Goal: Task Accomplishment & Management: Complete application form

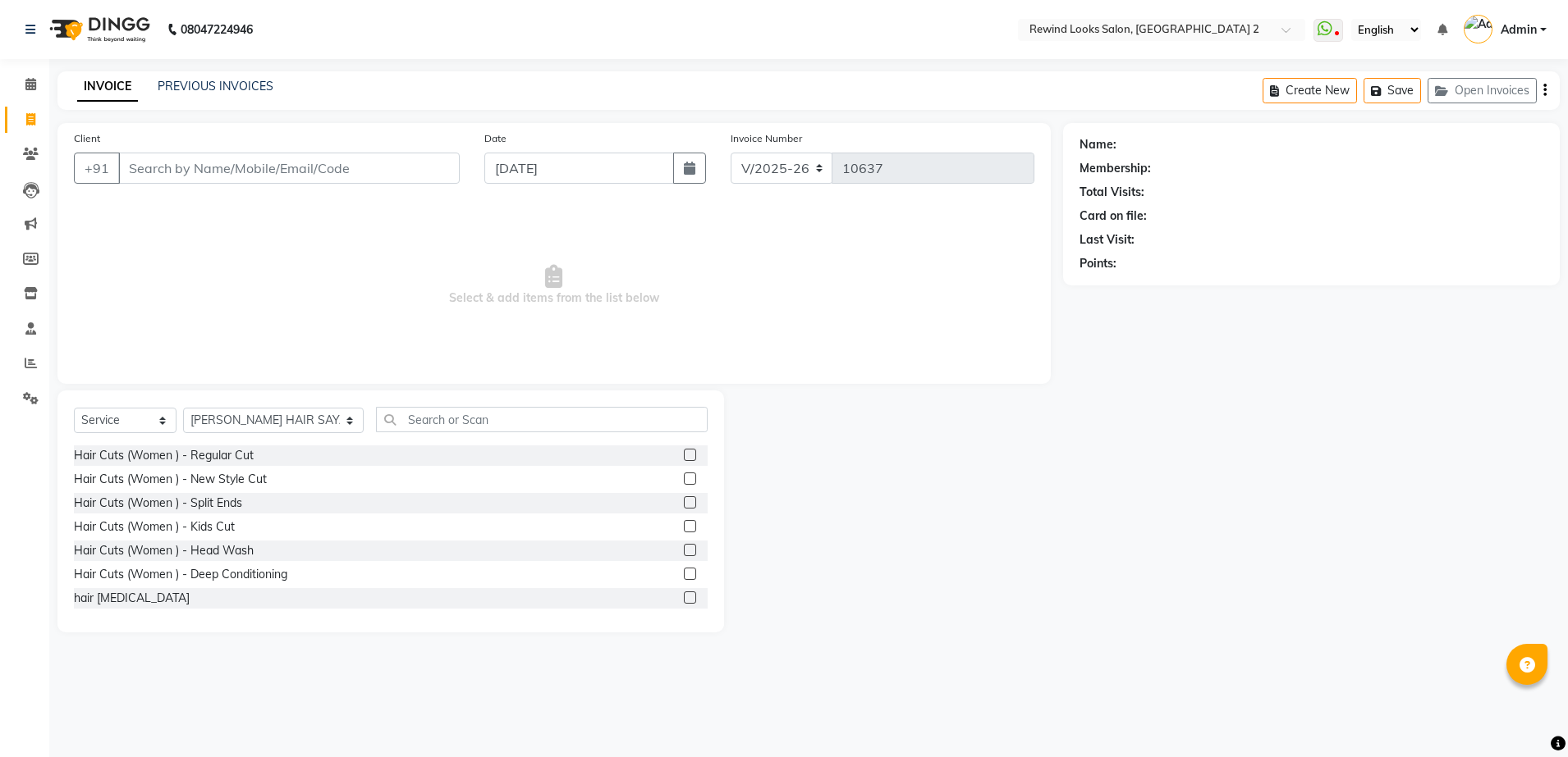
select select "4640"
select select "service"
select select "27076"
click at [192, 174] on input "Client" at bounding box center [288, 168] width 341 height 31
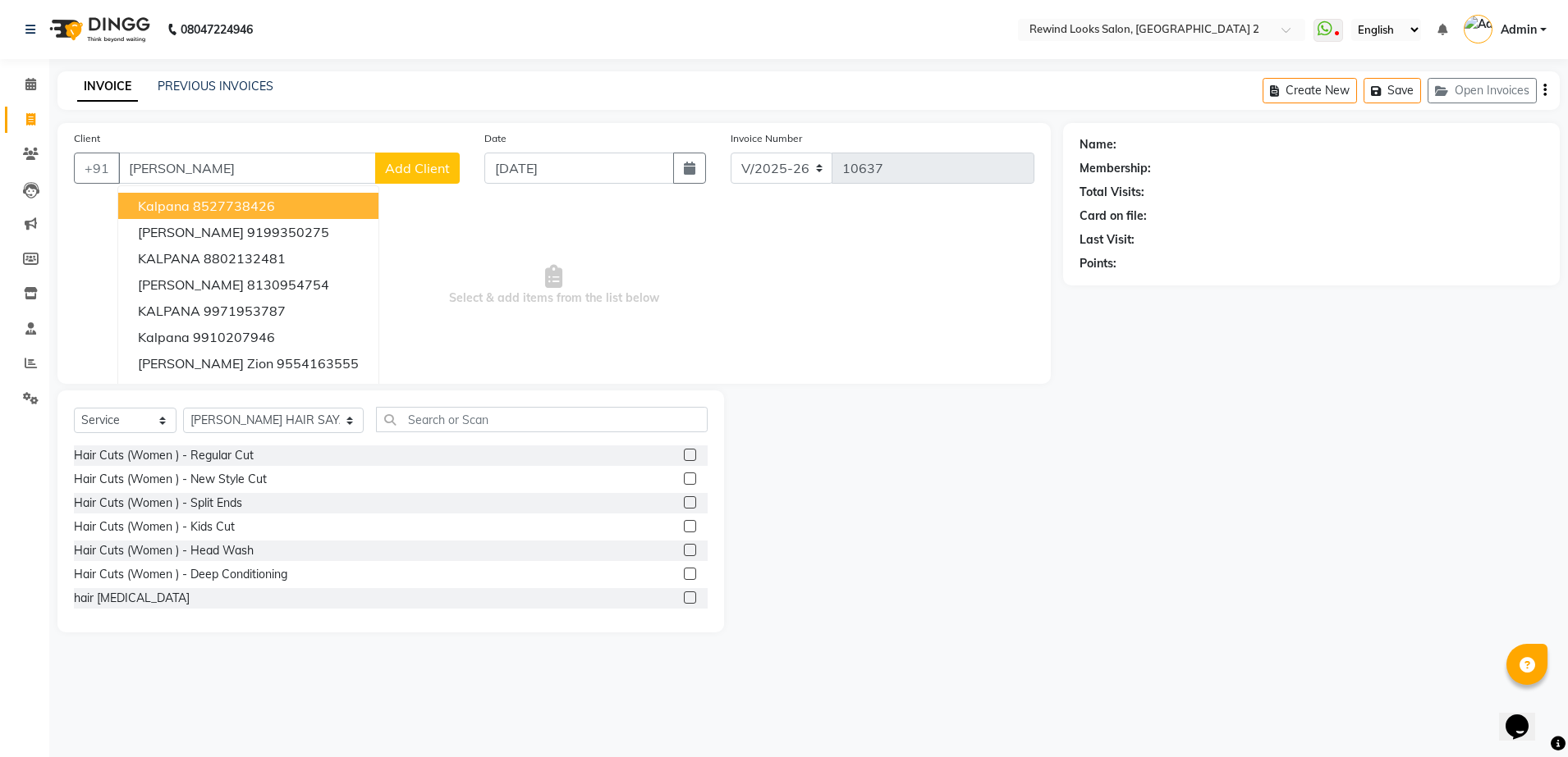
click at [219, 197] on ngb-highlight "8527738426" at bounding box center [234, 205] width 82 height 16
type input "8527738426"
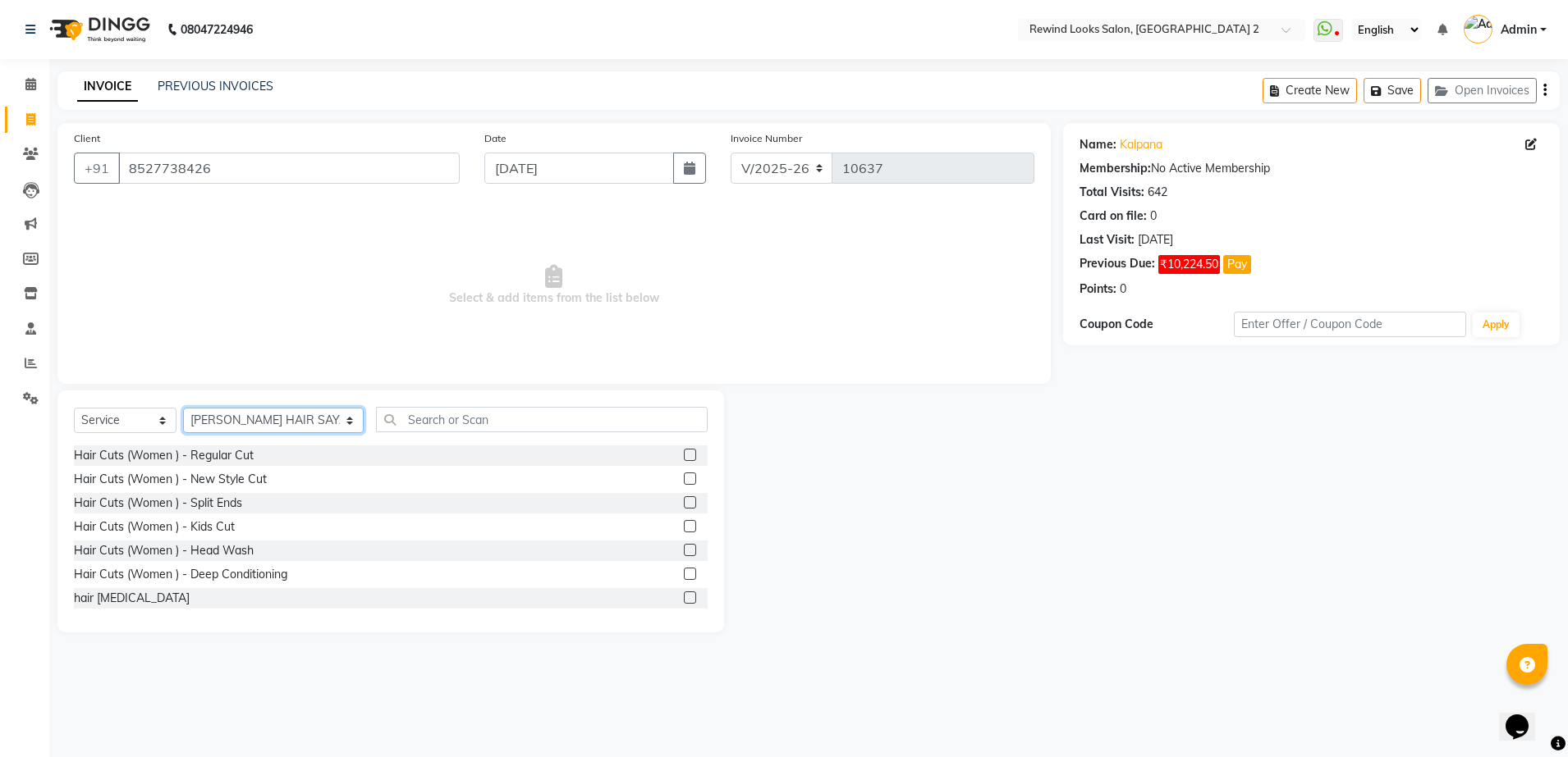
click at [238, 425] on select "Select Stylist [PERSON_NAME] aayat ADMIN Alfad hair Casa Ali Hair [PERSON_NAME]…" at bounding box center [273, 420] width 180 height 26
select select "47089"
click at [183, 408] on select "Select Stylist [PERSON_NAME] aayat ADMIN Alfad hair Casa Ali Hair [PERSON_NAME]…" at bounding box center [273, 420] width 180 height 26
click at [390, 422] on input "text" at bounding box center [542, 420] width 332 height 26
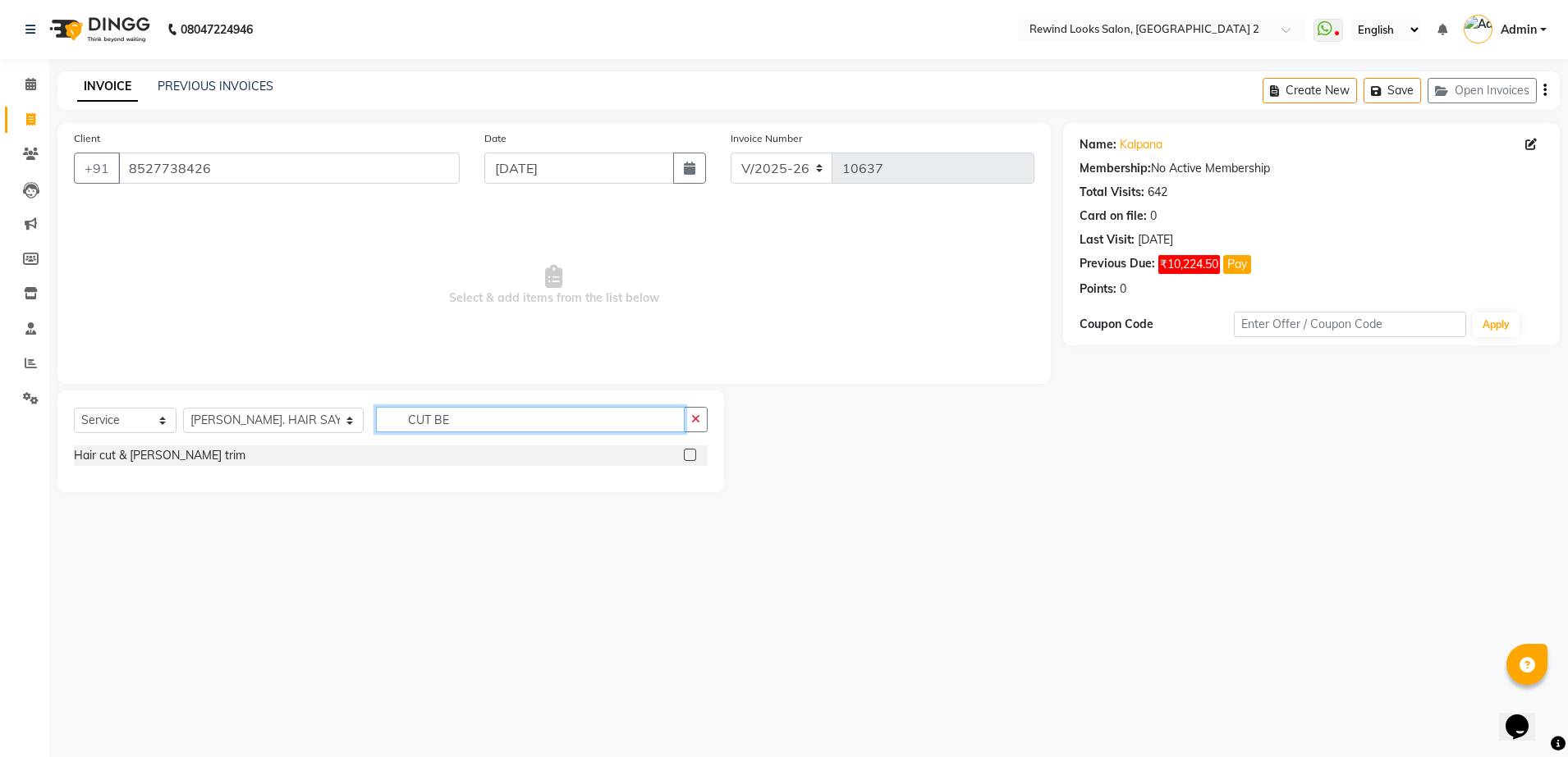
type input "CUT BE"
click at [691, 460] on label at bounding box center [690, 455] width 12 height 12
click at [691, 460] on input "checkbox" at bounding box center [689, 455] width 10 height 10
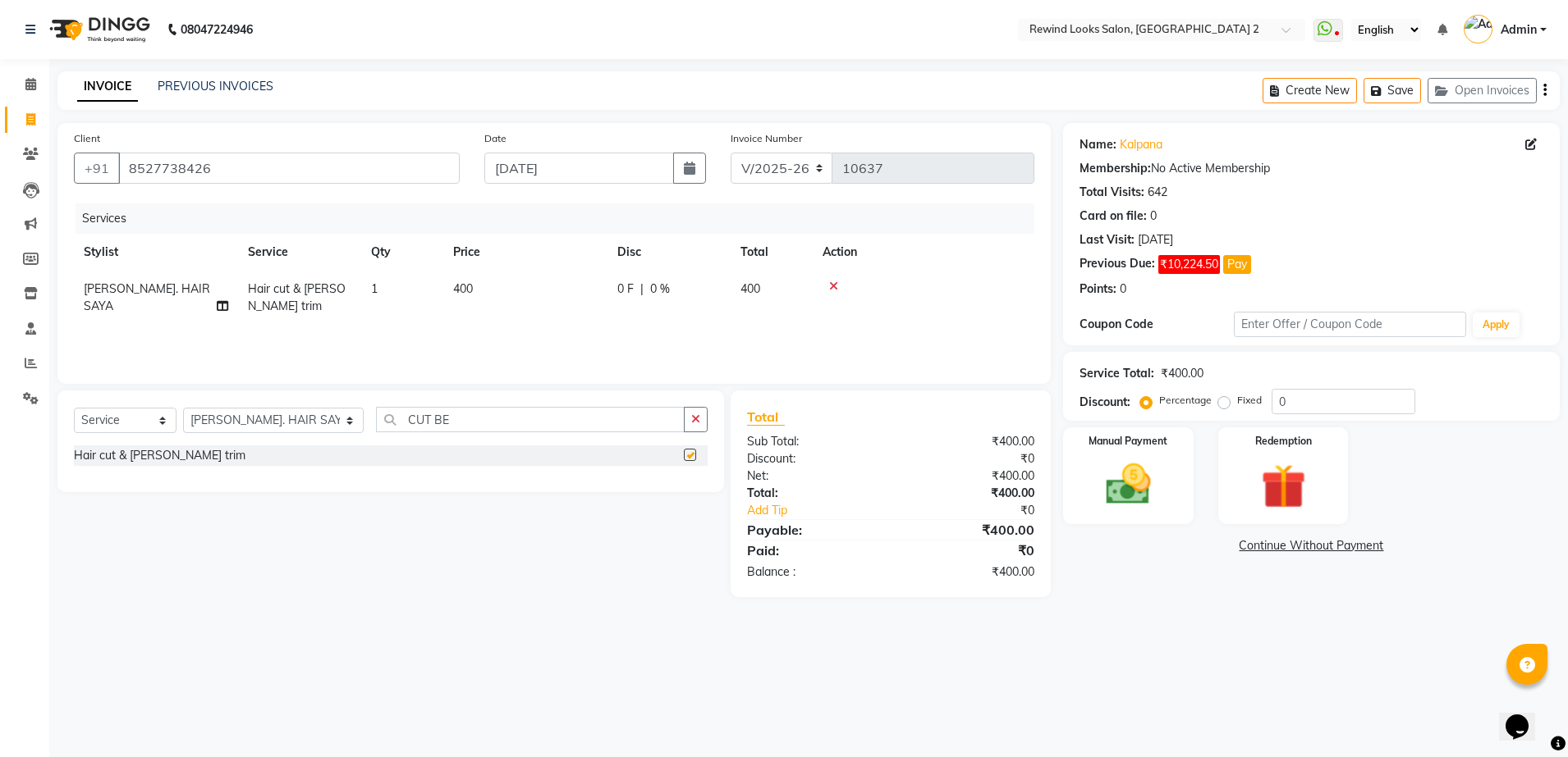
checkbox input "false"
click at [1112, 456] on div "Manual Payment" at bounding box center [1129, 476] width 135 height 101
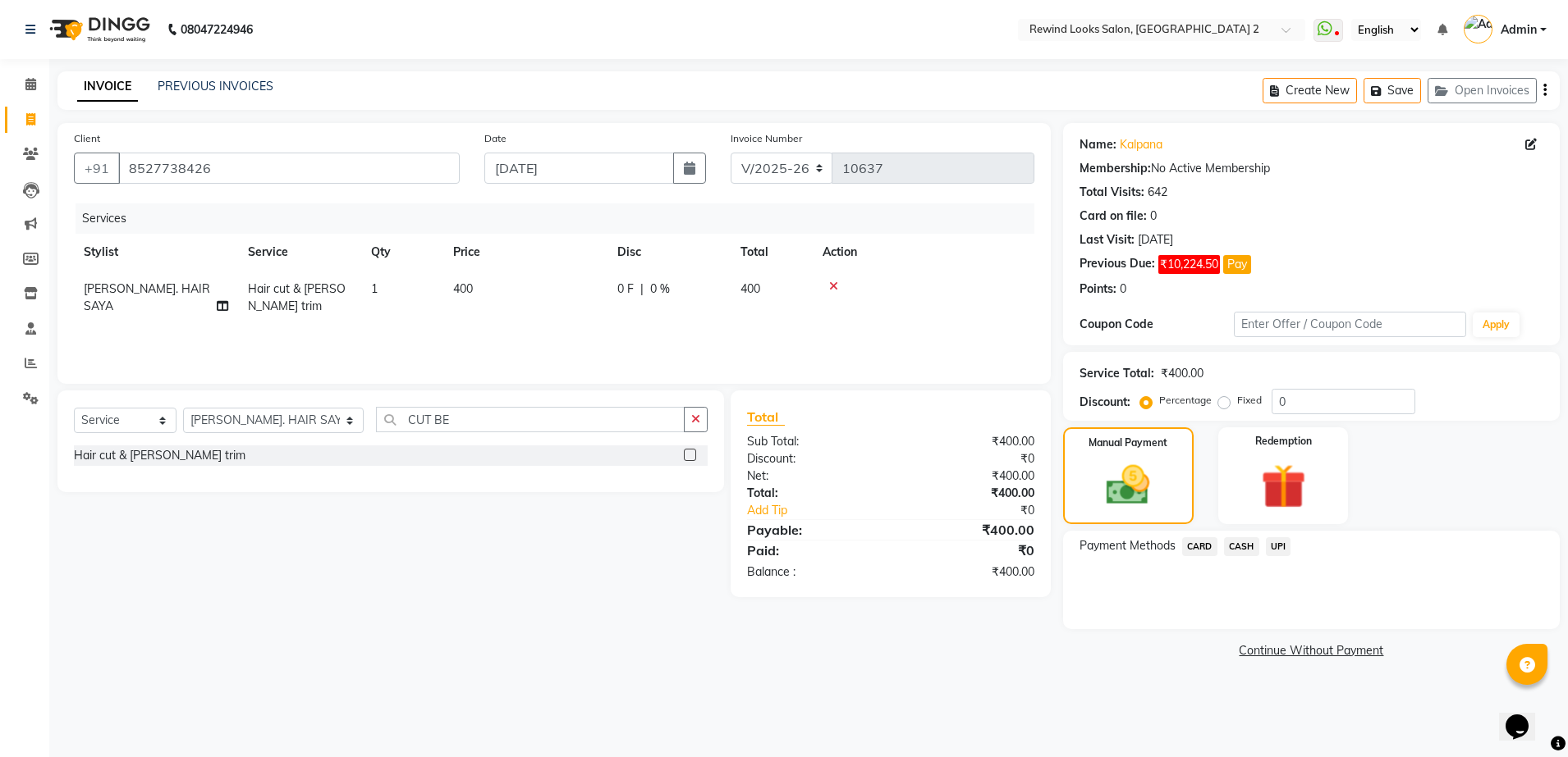
click at [1273, 547] on span "UPI" at bounding box center [1279, 547] width 26 height 19
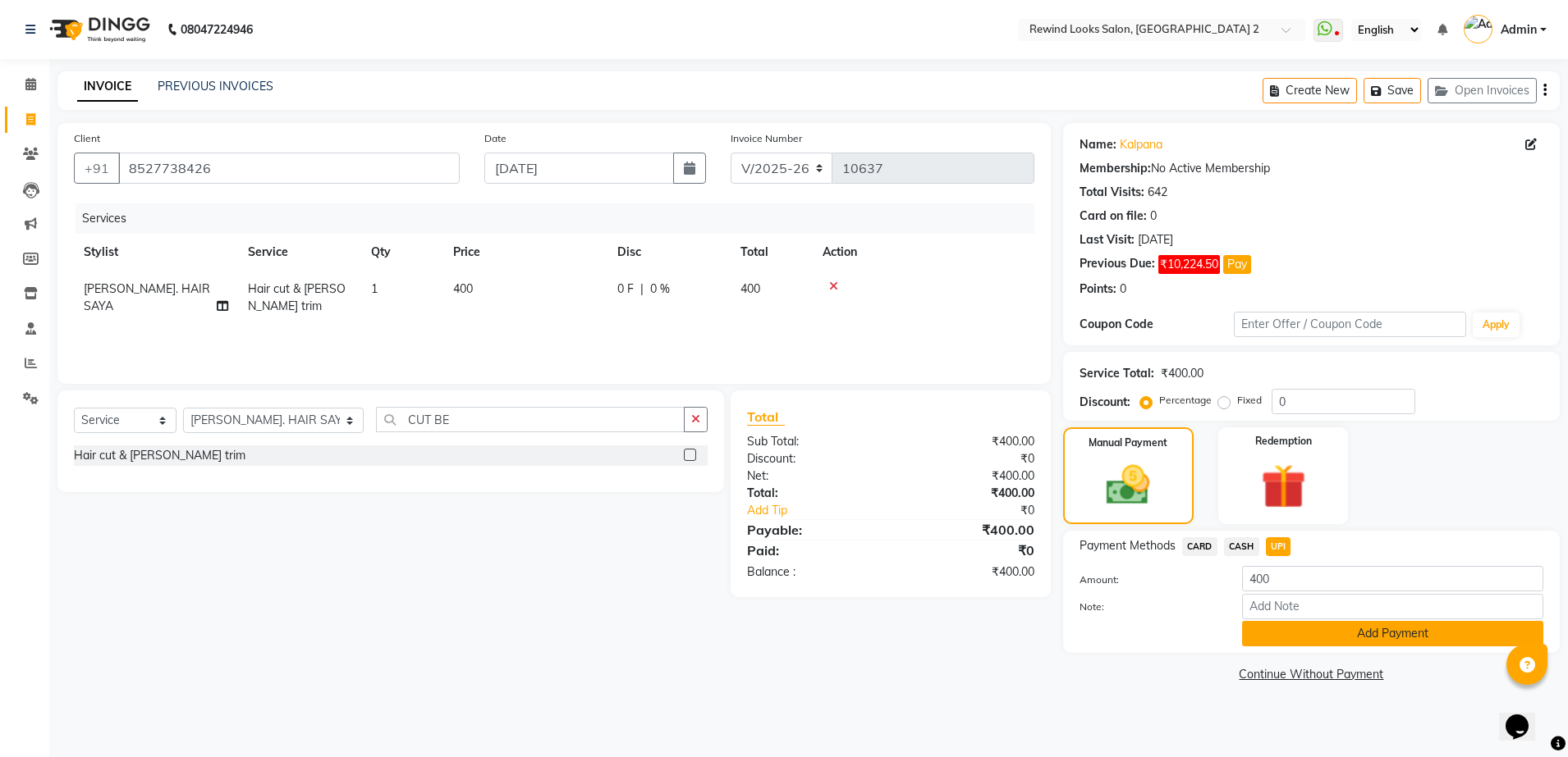
click at [1291, 621] on button "Add Payment" at bounding box center [1393, 634] width 301 height 26
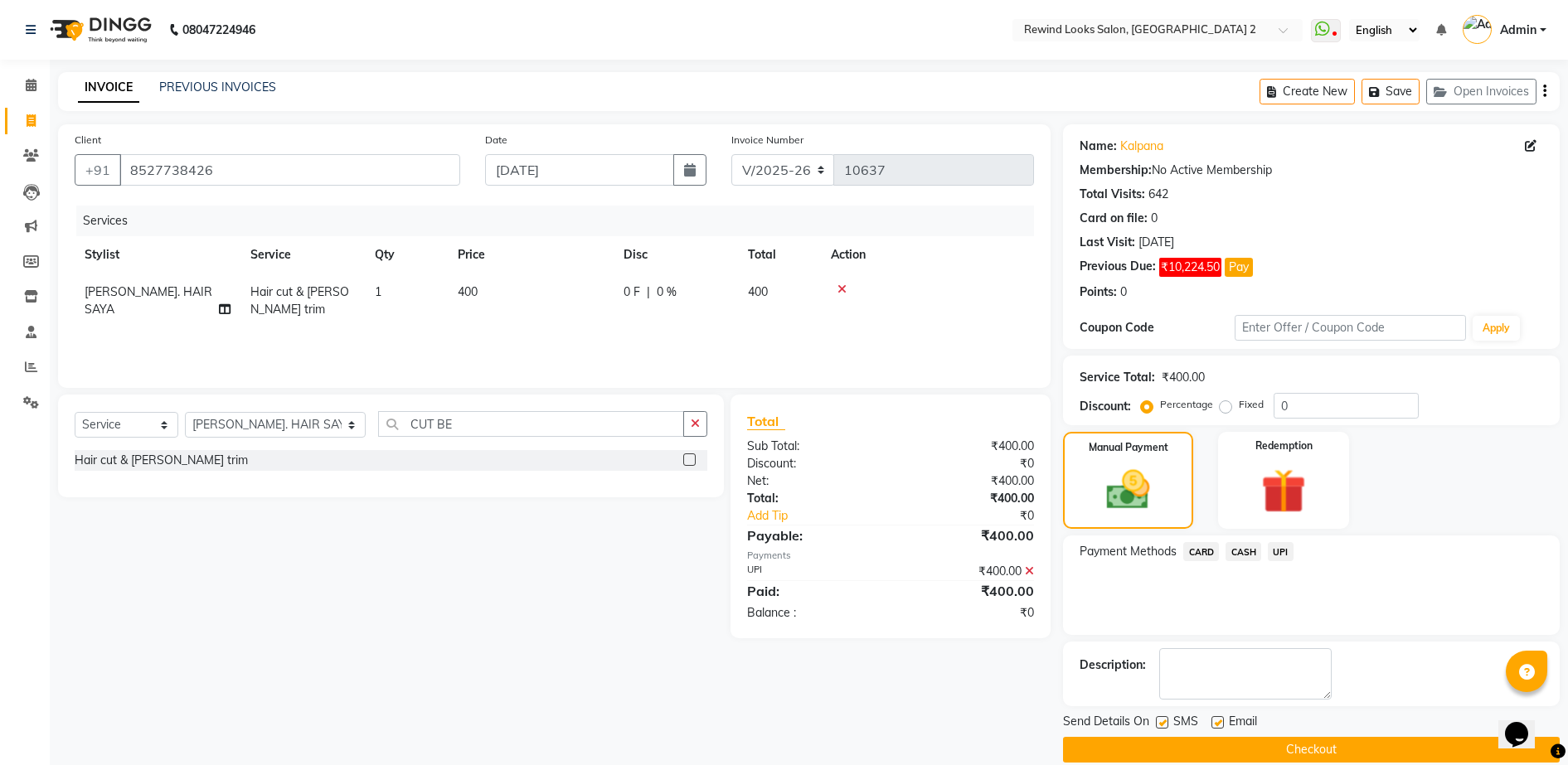
click at [1294, 754] on button "Checkout" at bounding box center [1311, 750] width 496 height 26
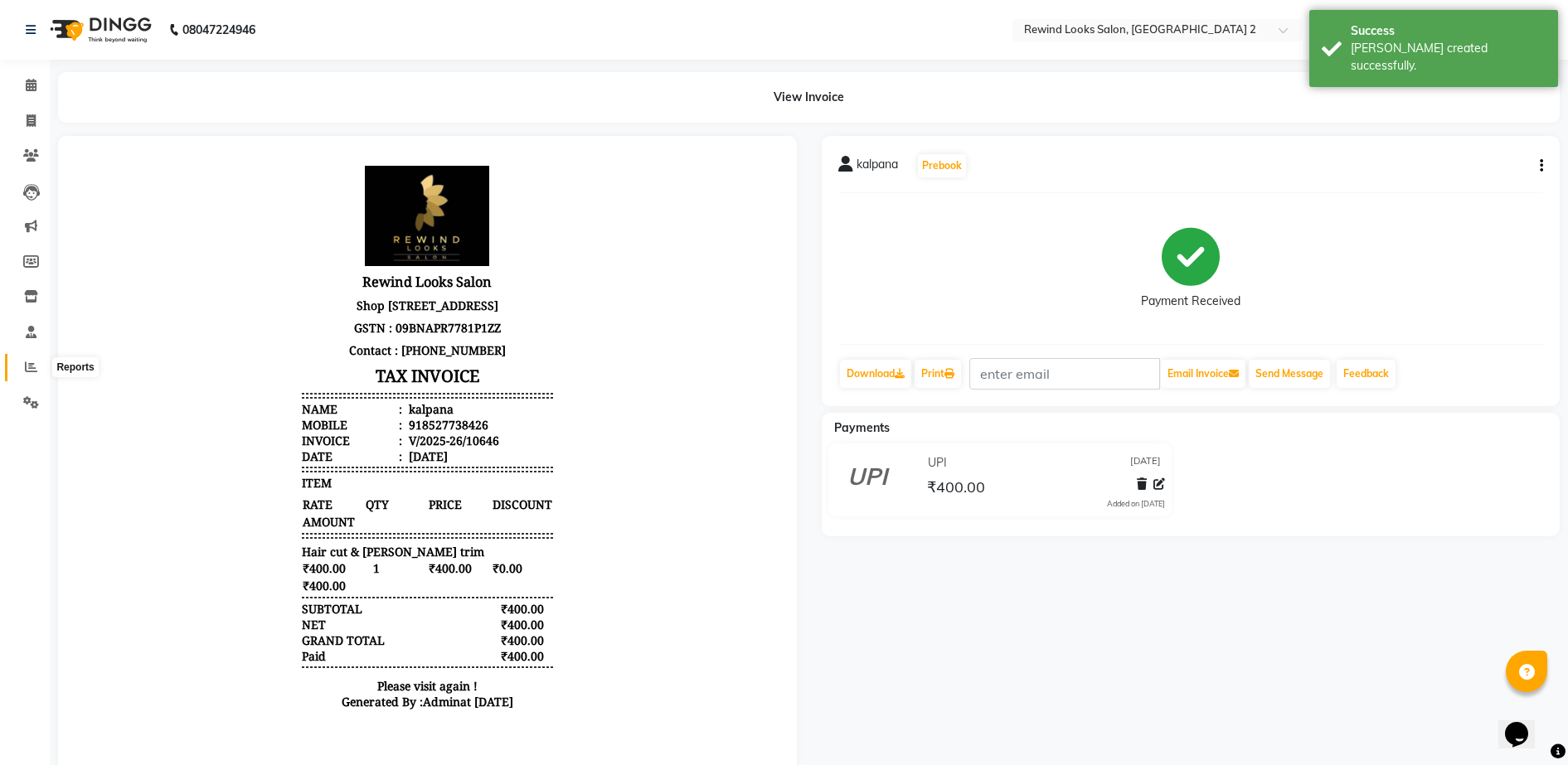
click at [24, 371] on span at bounding box center [31, 368] width 29 height 19
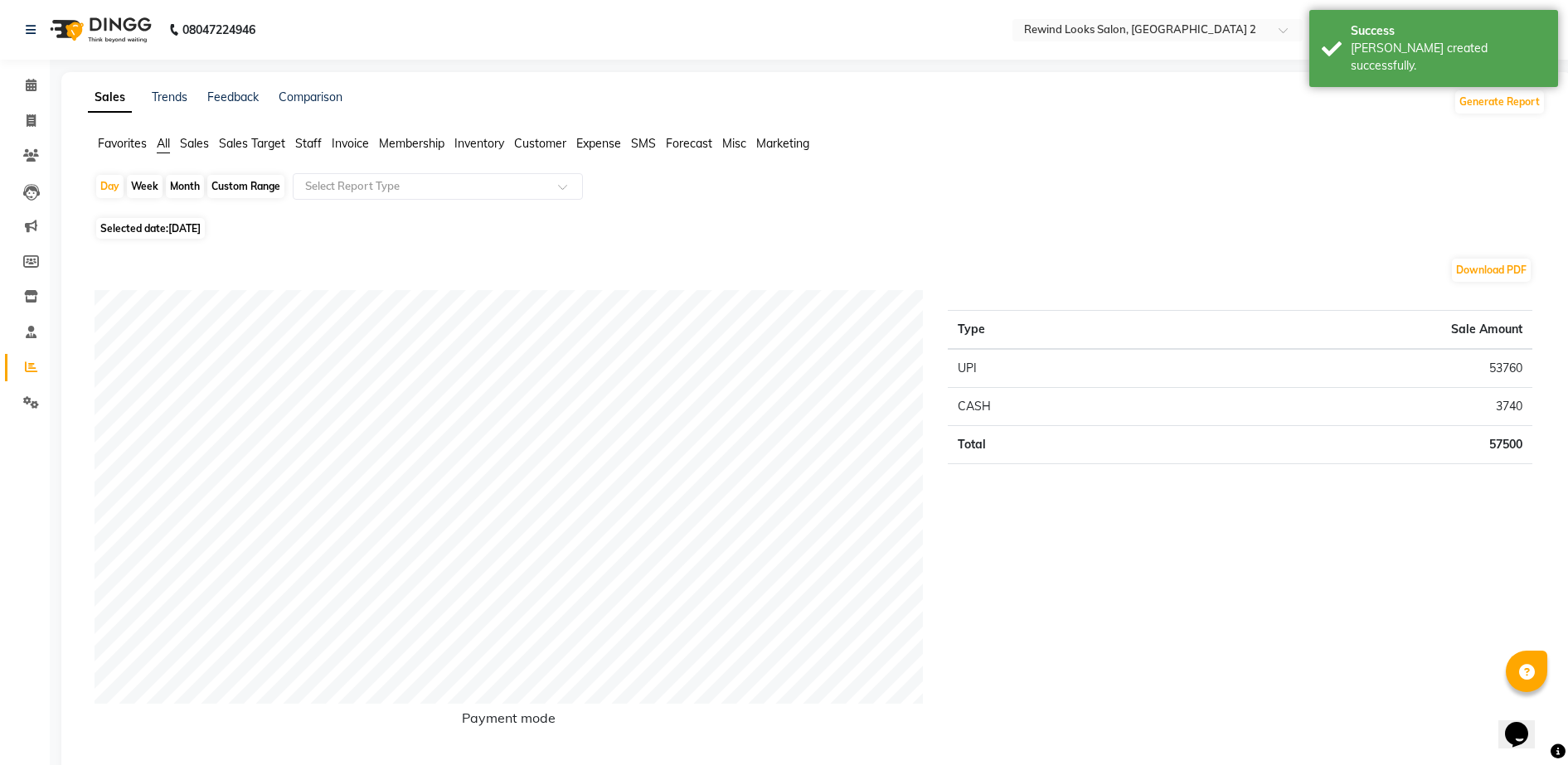
click at [314, 149] on span "Staff" at bounding box center [308, 142] width 27 height 15
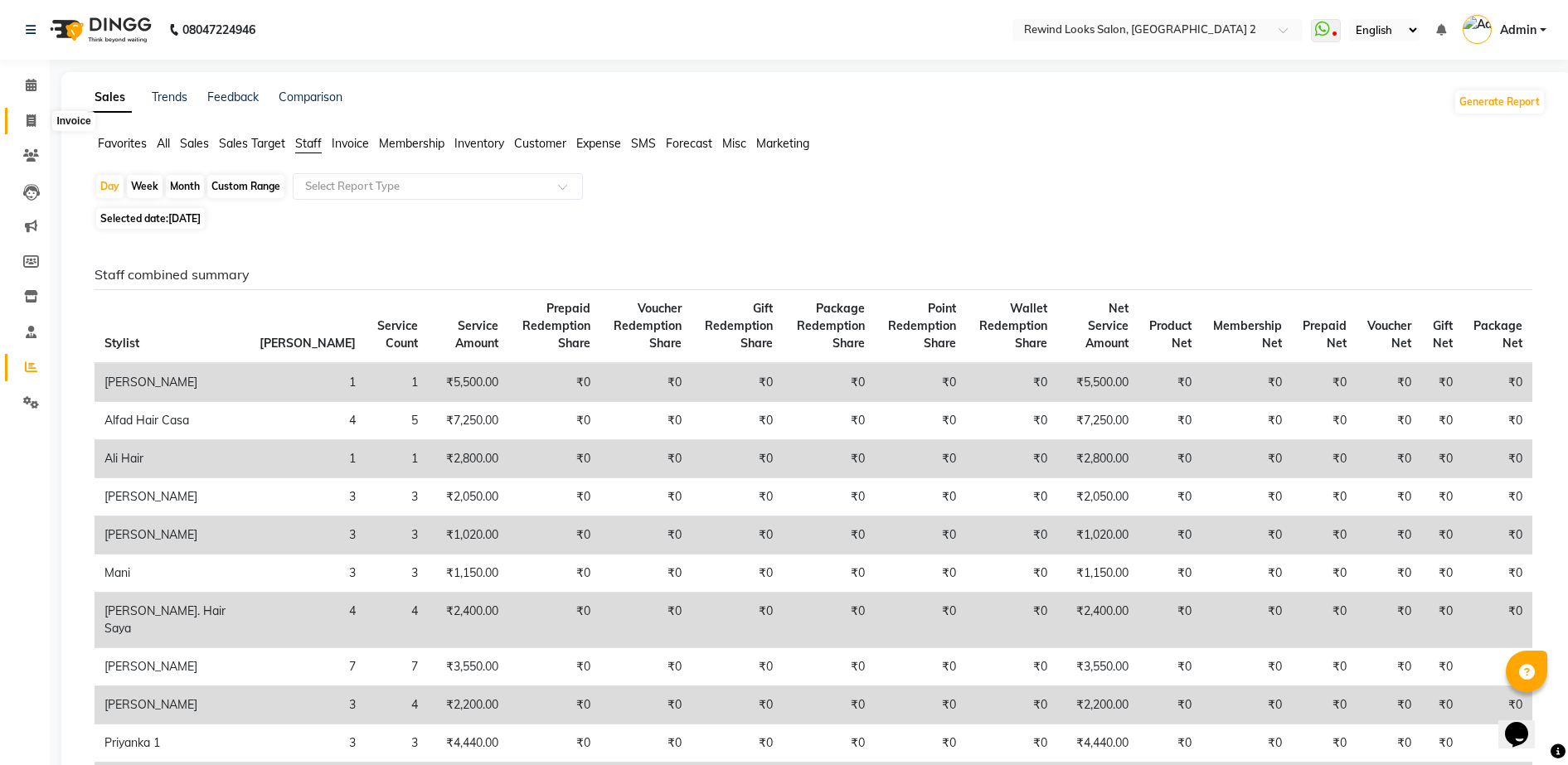
click at [25, 119] on span at bounding box center [31, 122] width 29 height 19
select select "service"
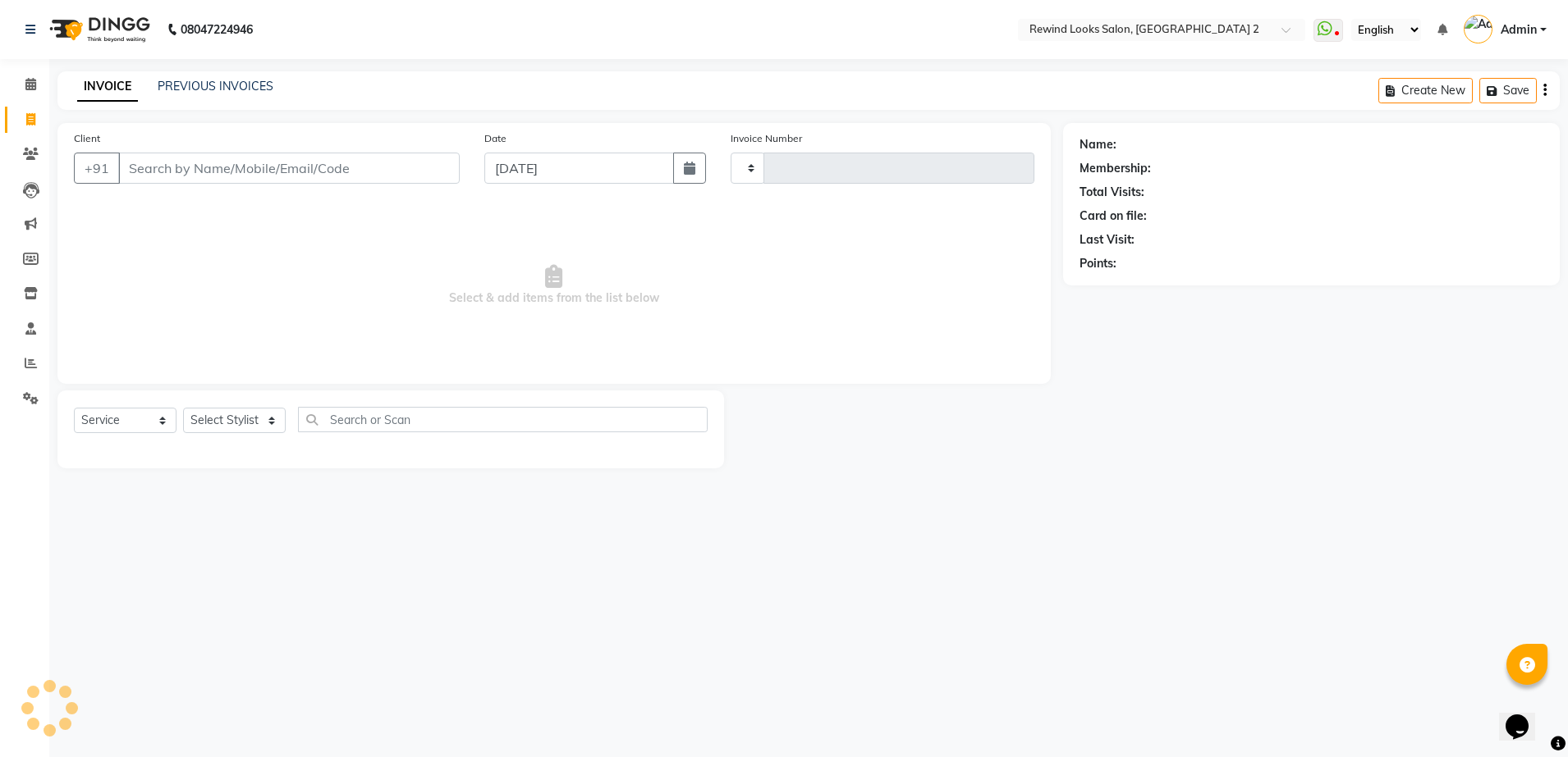
type input "10647"
select select "4640"
select select "27076"
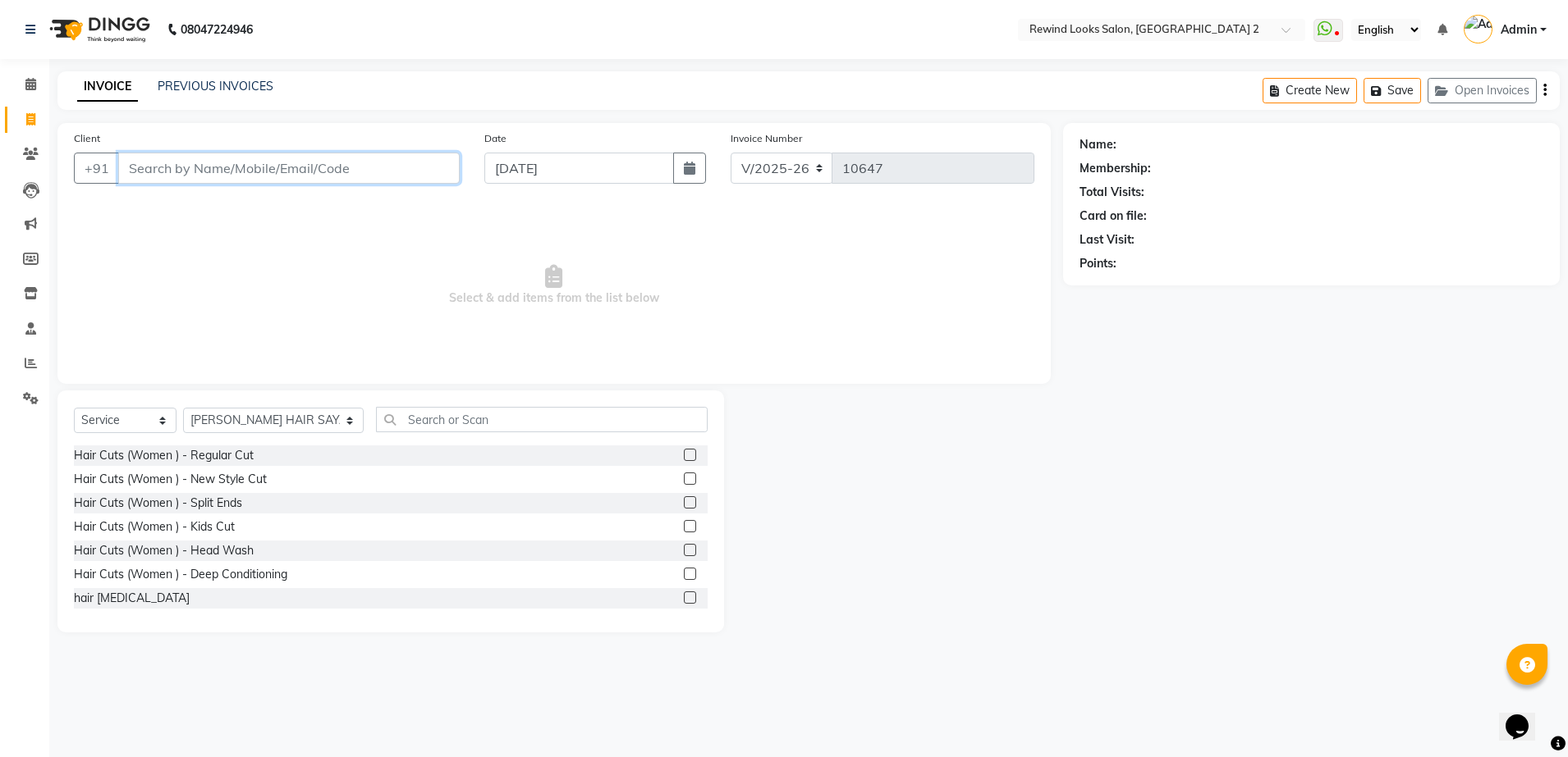
click at [162, 172] on input "Client" at bounding box center [288, 168] width 341 height 31
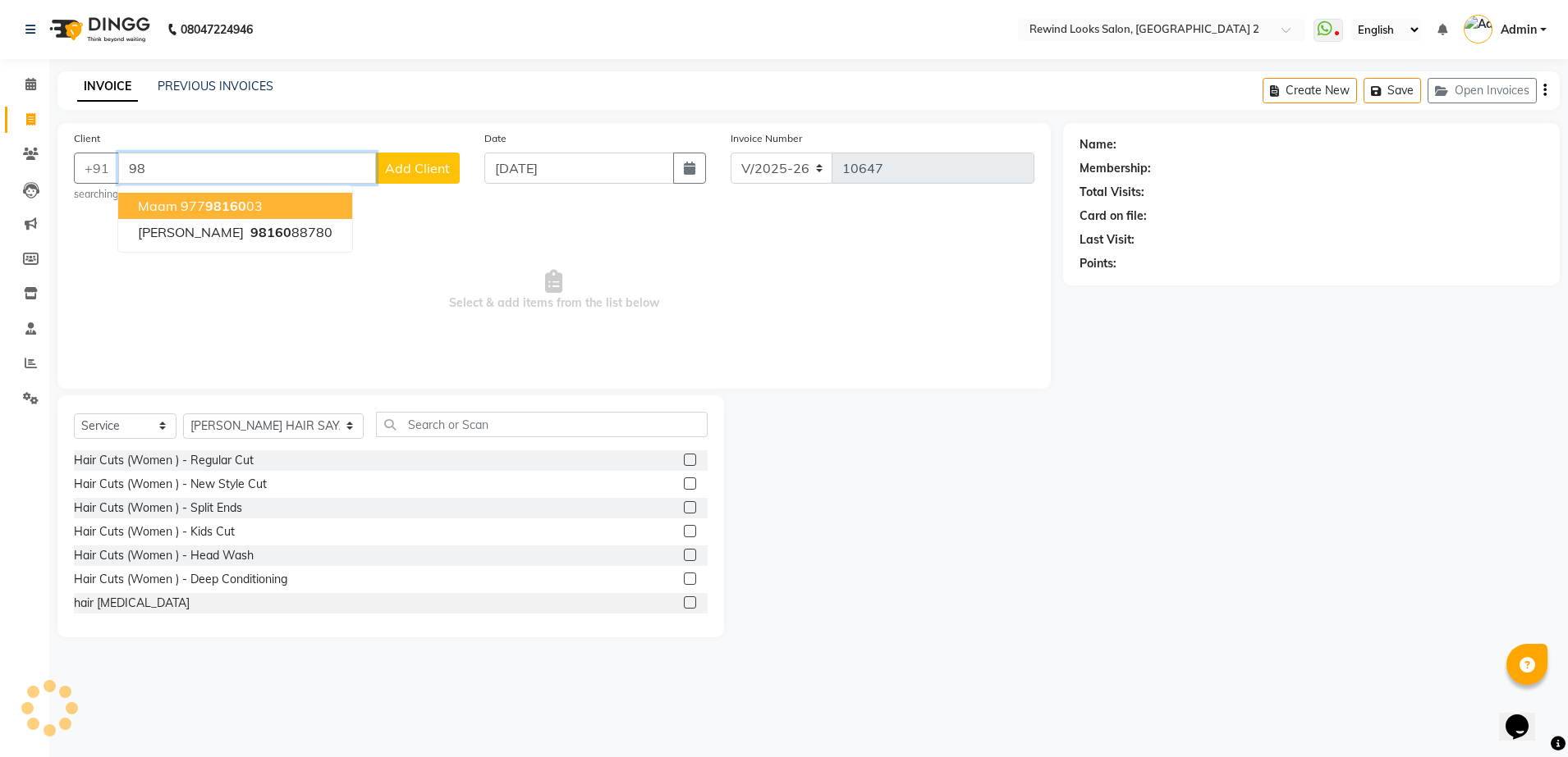
type input "9"
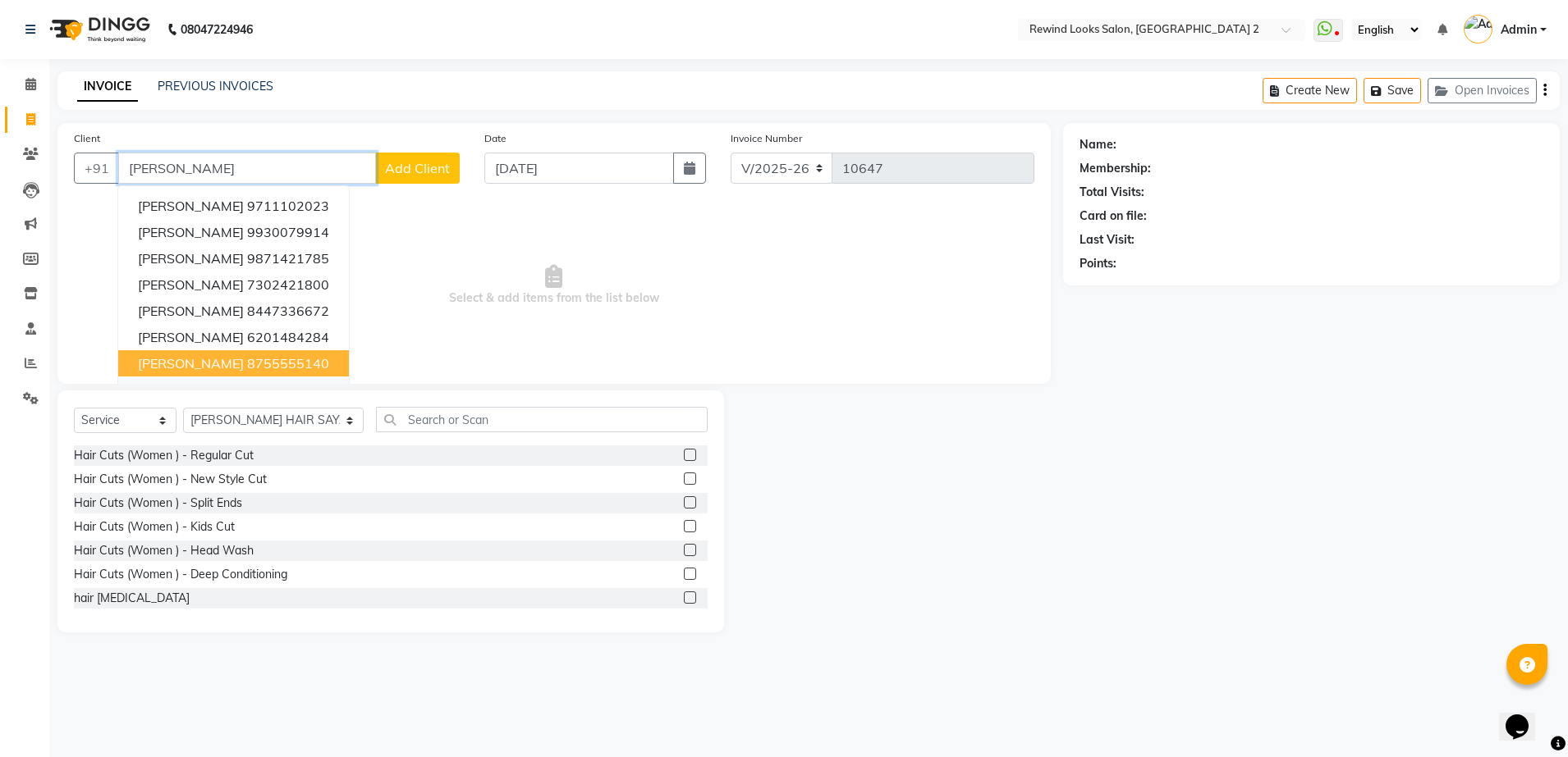
click at [301, 375] on button "[PERSON_NAME] 8755555140" at bounding box center [233, 363] width 231 height 26
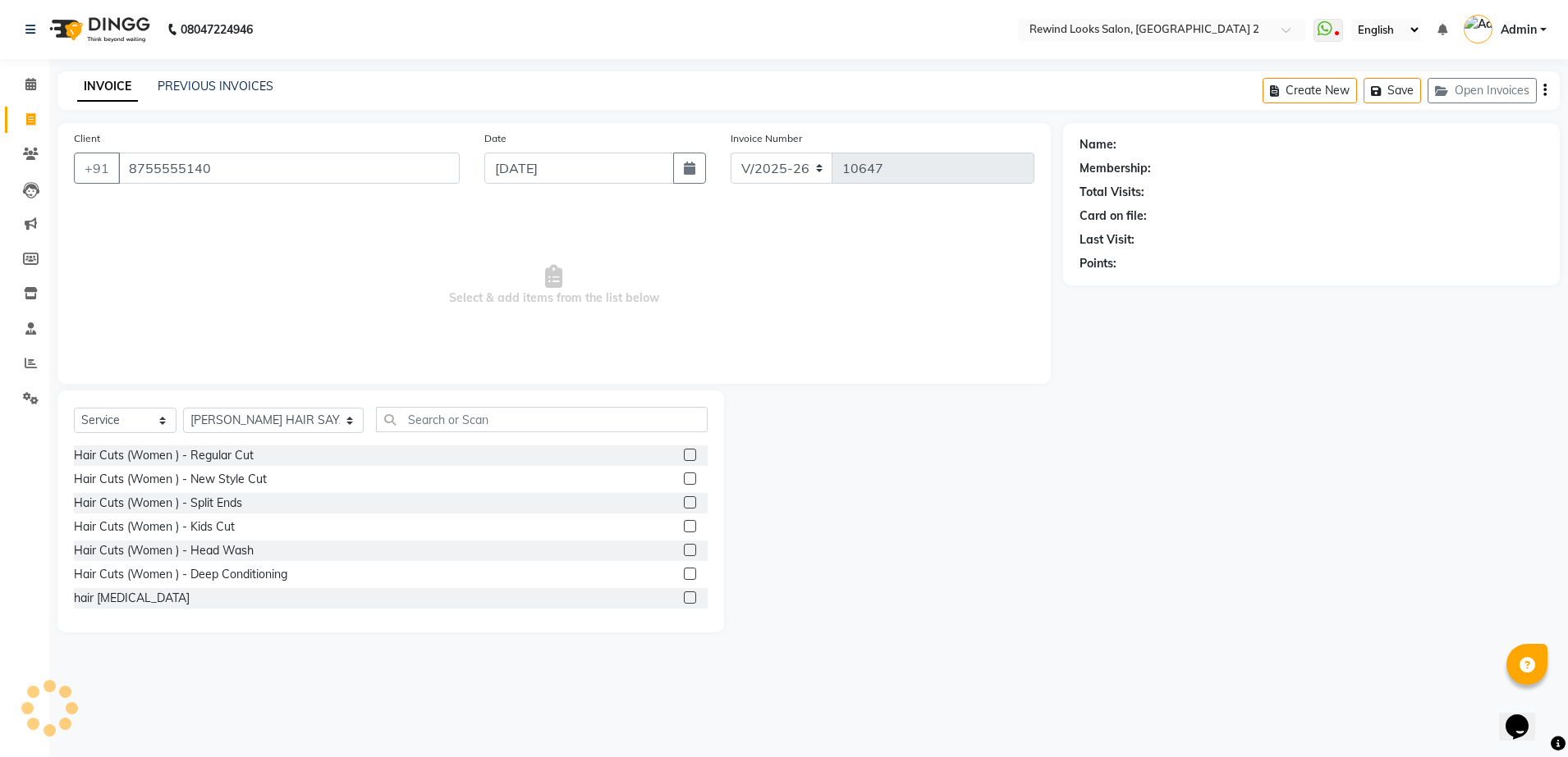
click at [301, 375] on div "Client [PHONE_NUMBER] Date [DATE] Invoice Number V/2025 V/[PHONE_NUMBER] Select…" at bounding box center [554, 253] width 993 height 261
click at [273, 170] on input "8755555140" at bounding box center [288, 168] width 341 height 31
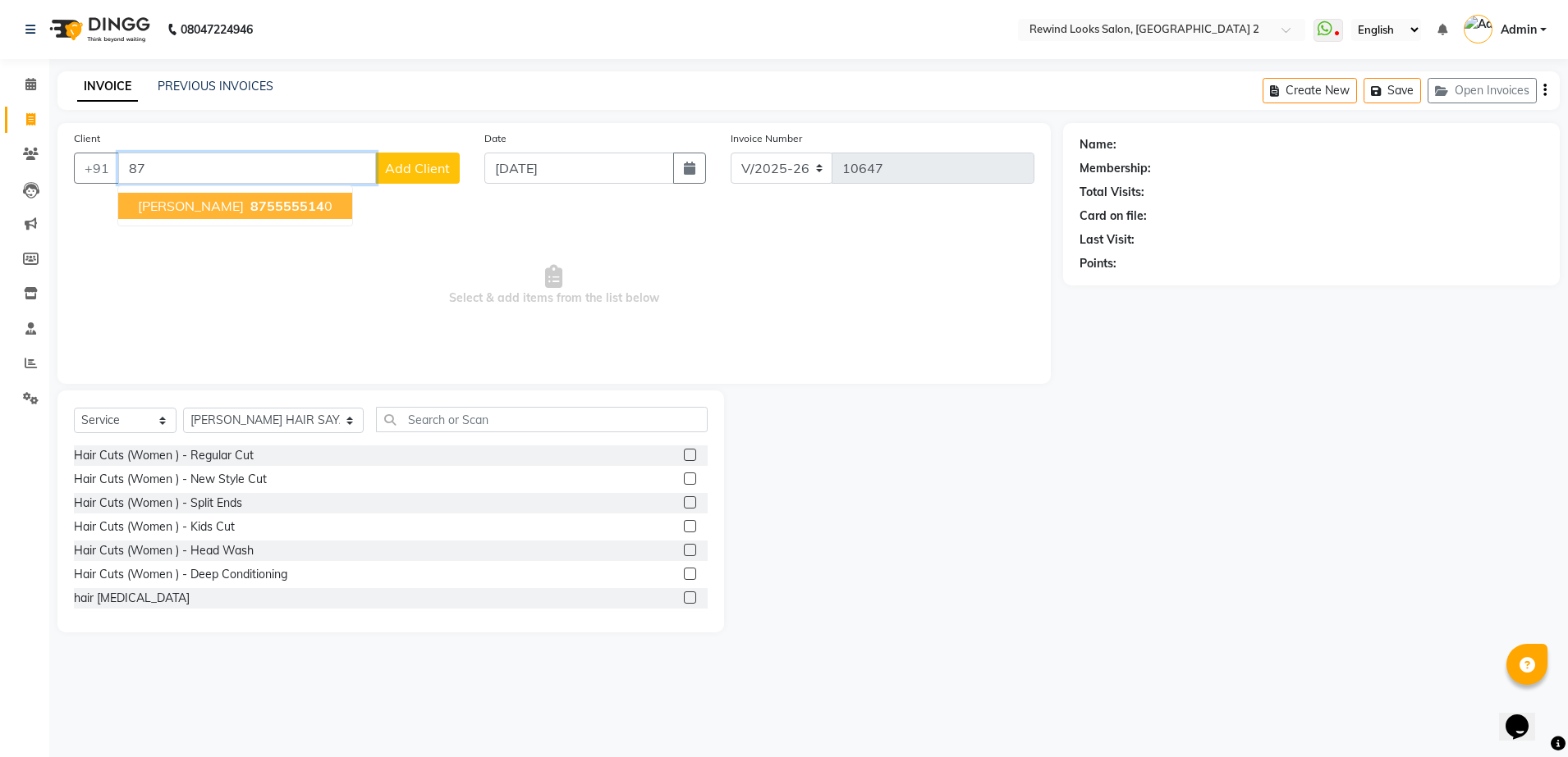
type input "8"
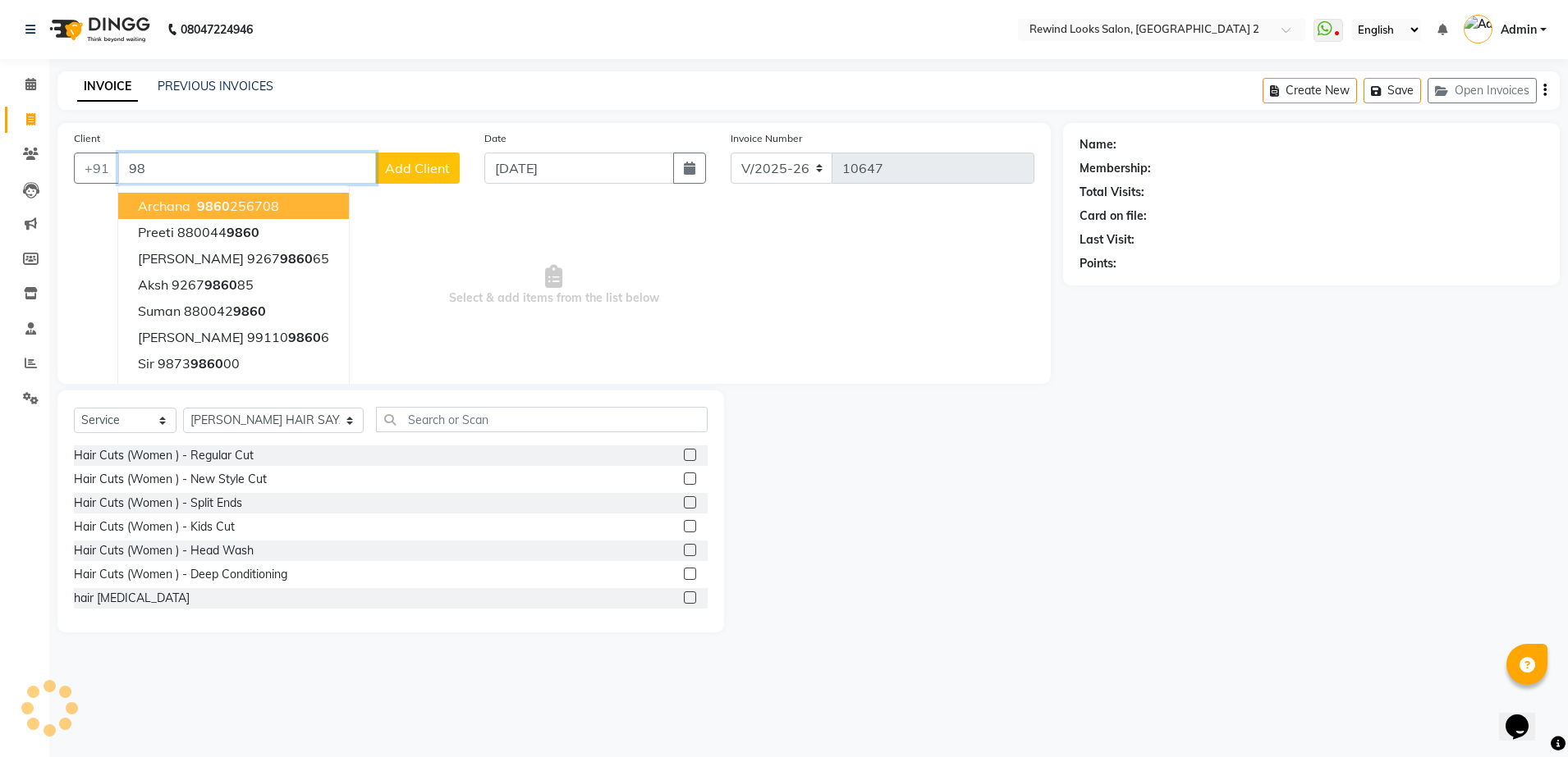
type input "9"
type input "S"
click at [286, 197] on button "kalpana 8527738426" at bounding box center [211, 206] width 187 height 26
type input "8527738426"
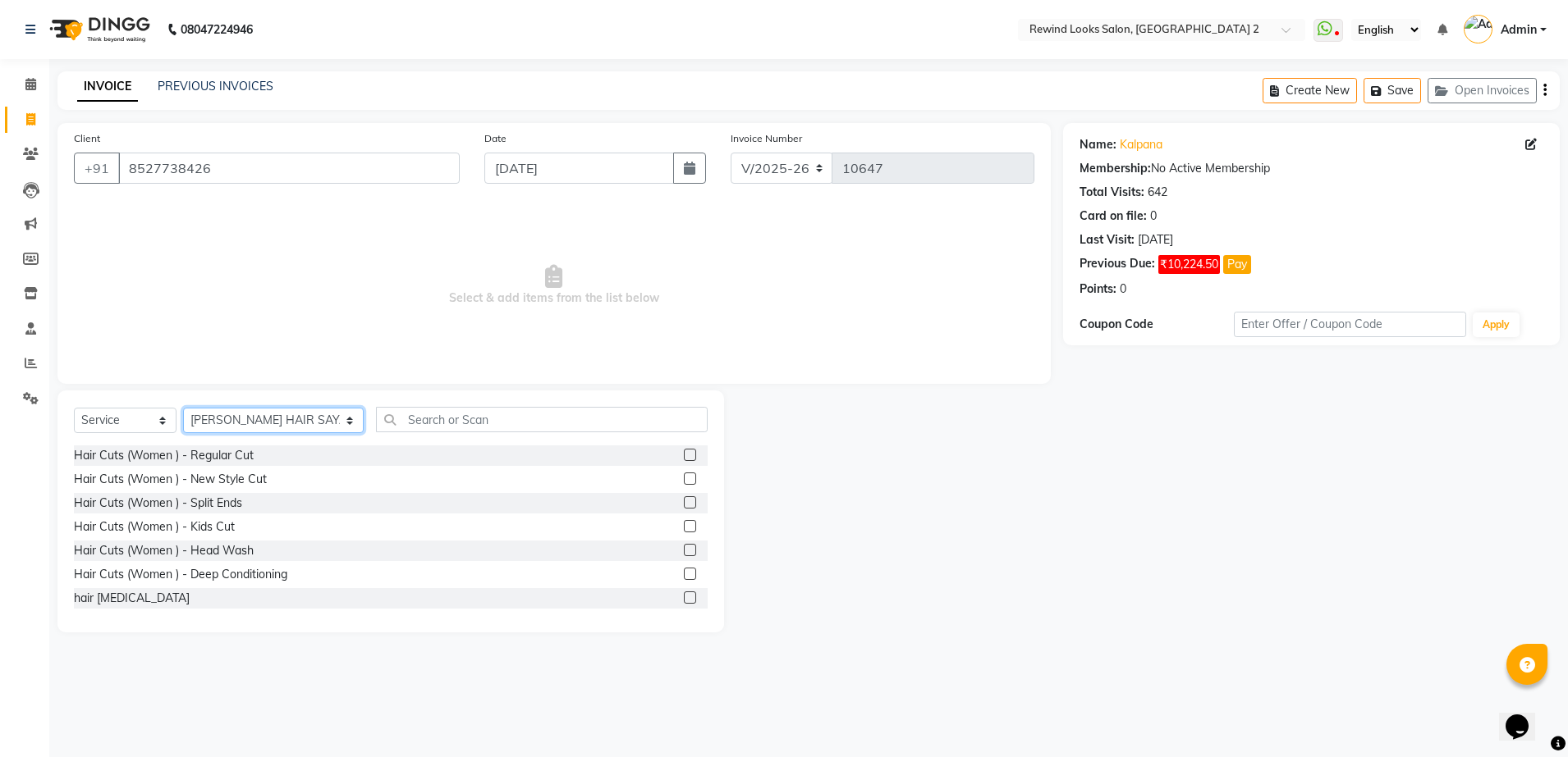
click at [245, 428] on select "Select Stylist [PERSON_NAME] aayat ADMIN Alfad hair Casa Ali Hair [PERSON_NAME]…" at bounding box center [273, 420] width 180 height 26
select select "47089"
click at [183, 408] on select "Select Stylist [PERSON_NAME] aayat ADMIN Alfad hair Casa Ali Hair [PERSON_NAME]…" at bounding box center [273, 420] width 180 height 26
click at [376, 411] on input "text" at bounding box center [542, 420] width 332 height 26
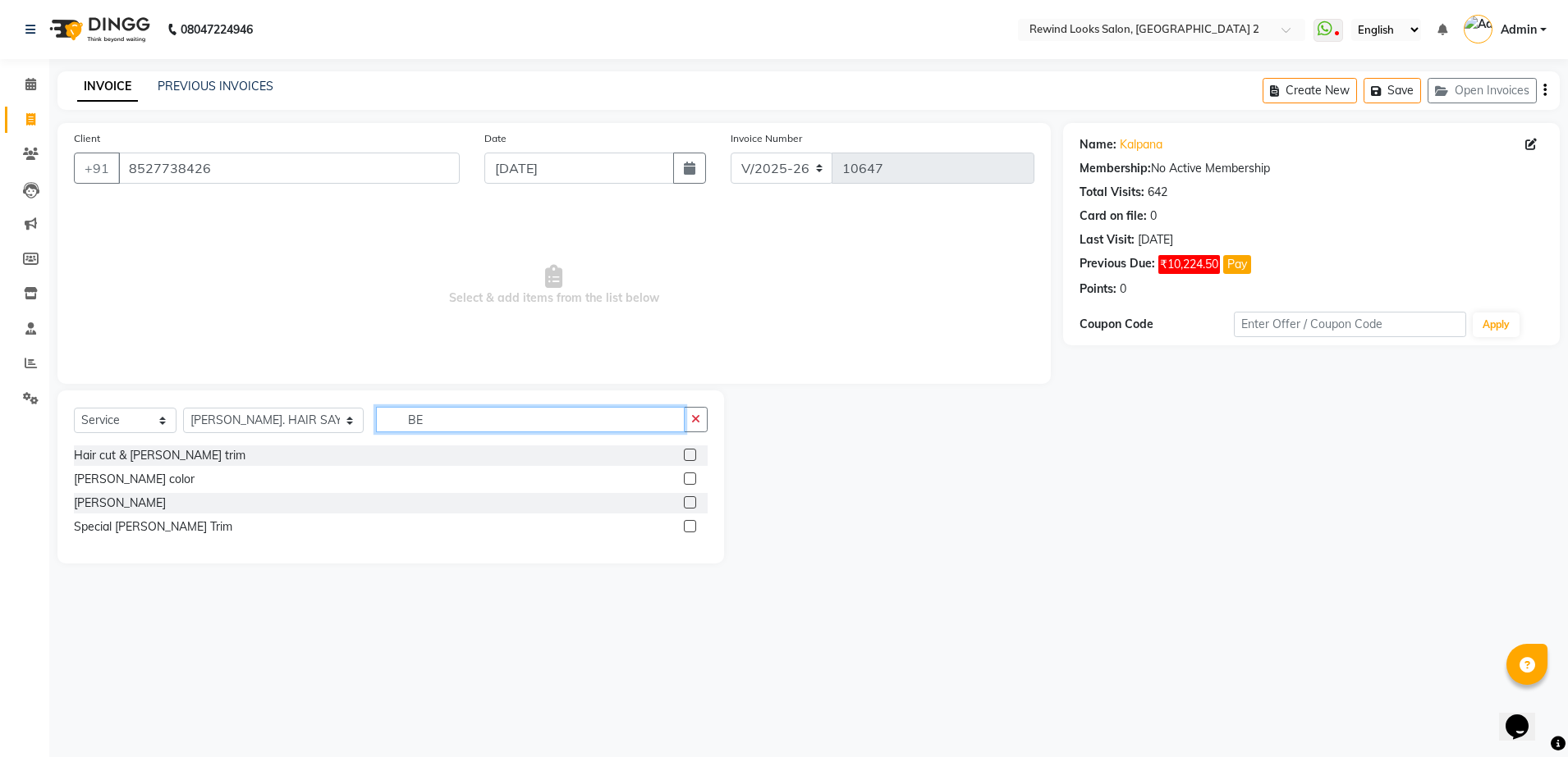
type input "BE"
click at [690, 502] on label at bounding box center [690, 502] width 12 height 12
click at [690, 502] on input "checkbox" at bounding box center [689, 503] width 10 height 10
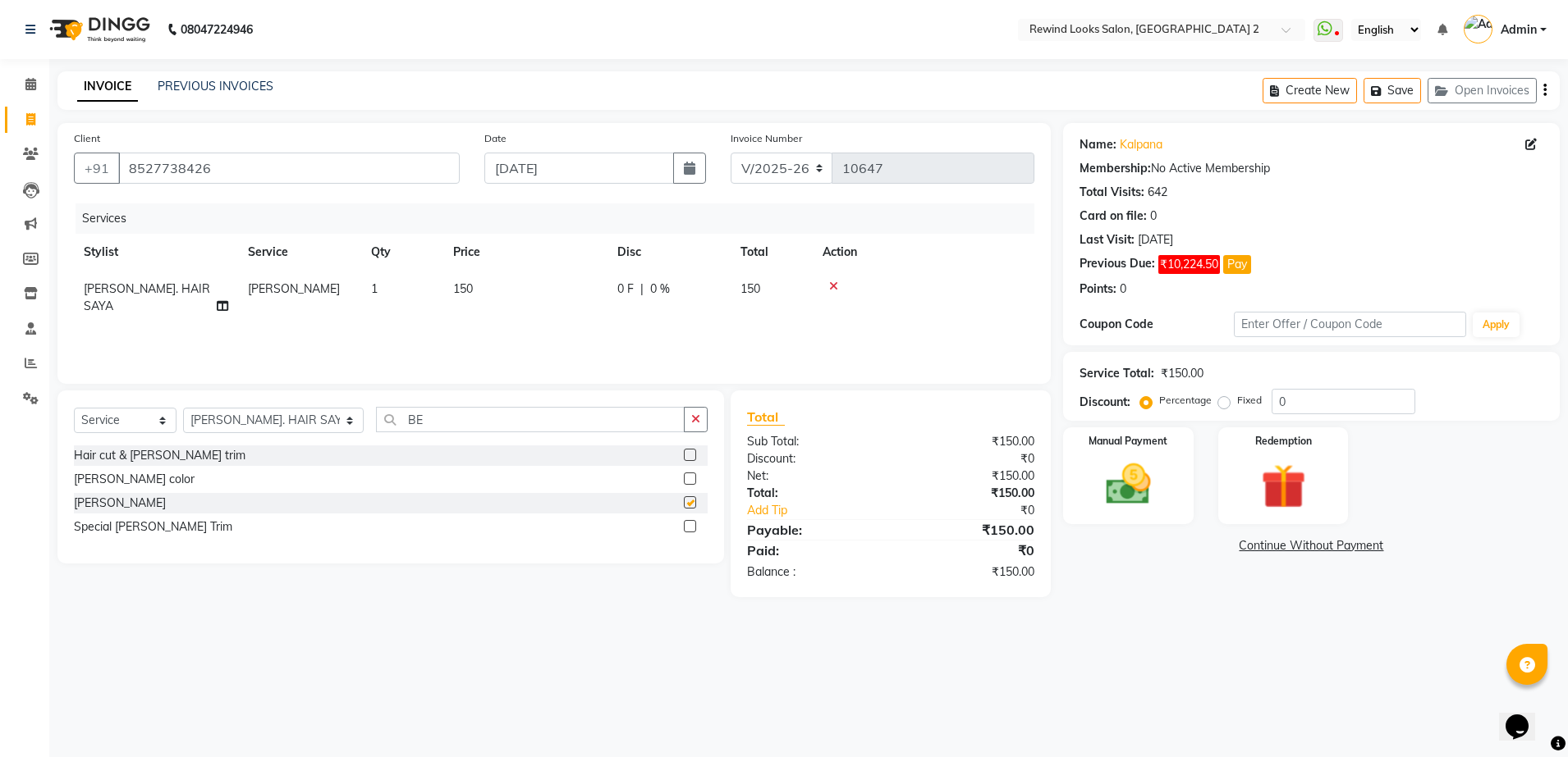
checkbox input "false"
click at [1094, 505] on img at bounding box center [1128, 484] width 76 height 54
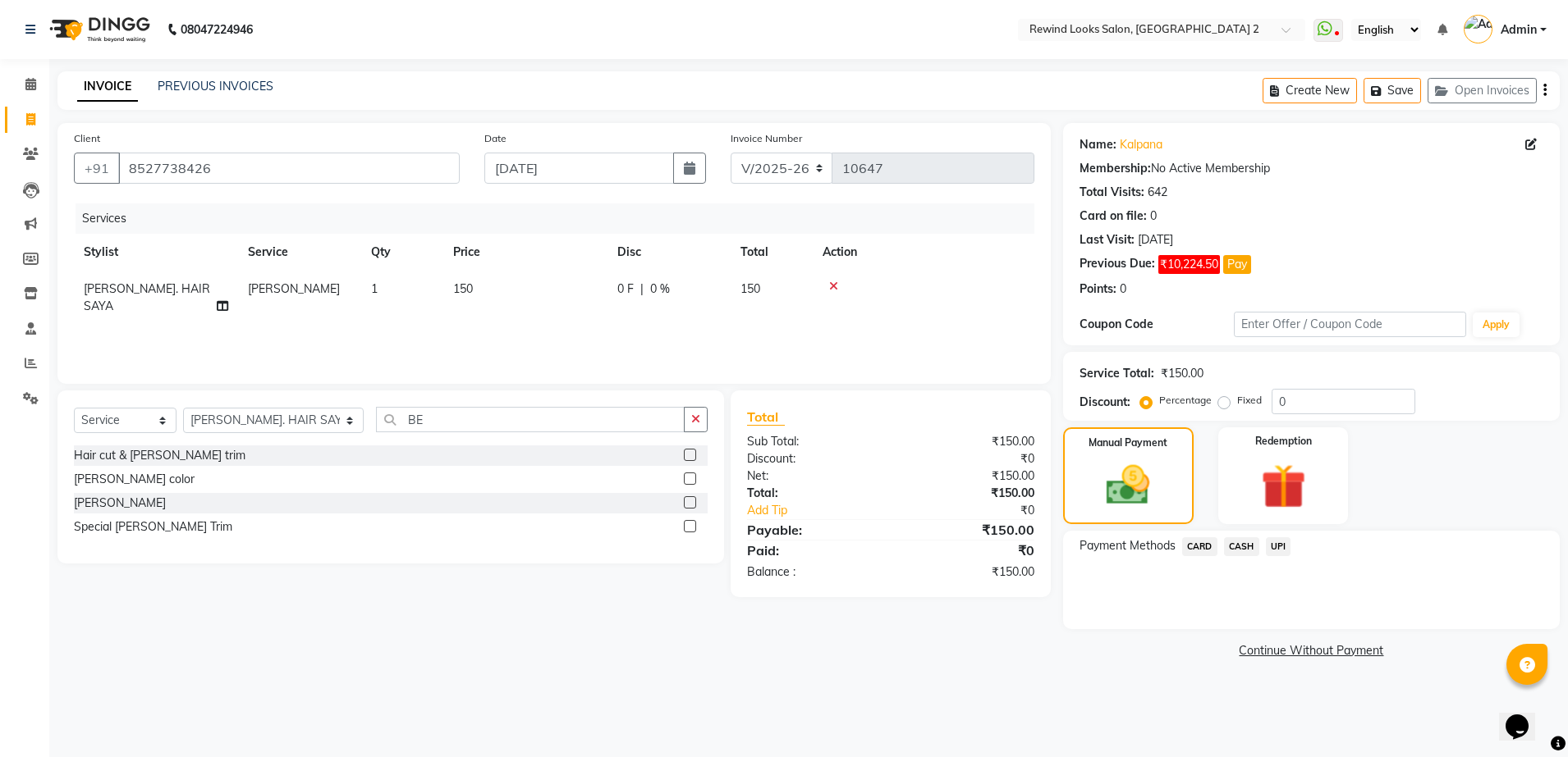
click at [1288, 545] on span "UPI" at bounding box center [1279, 547] width 26 height 19
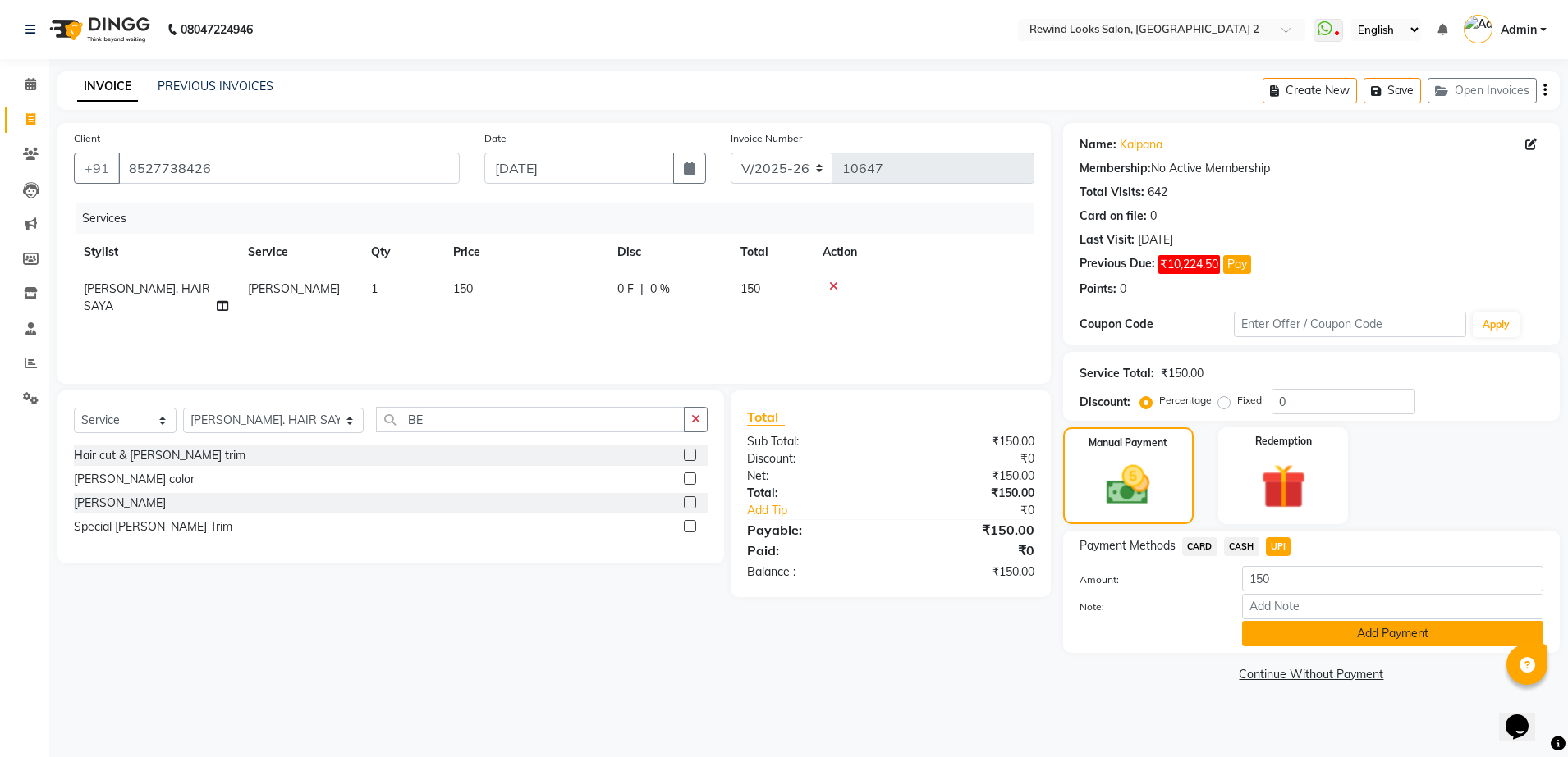
drag, startPoint x: 1292, startPoint y: 642, endPoint x: 1350, endPoint y: 638, distance: 58.1
click at [1350, 638] on button "Add Payment" at bounding box center [1393, 634] width 301 height 26
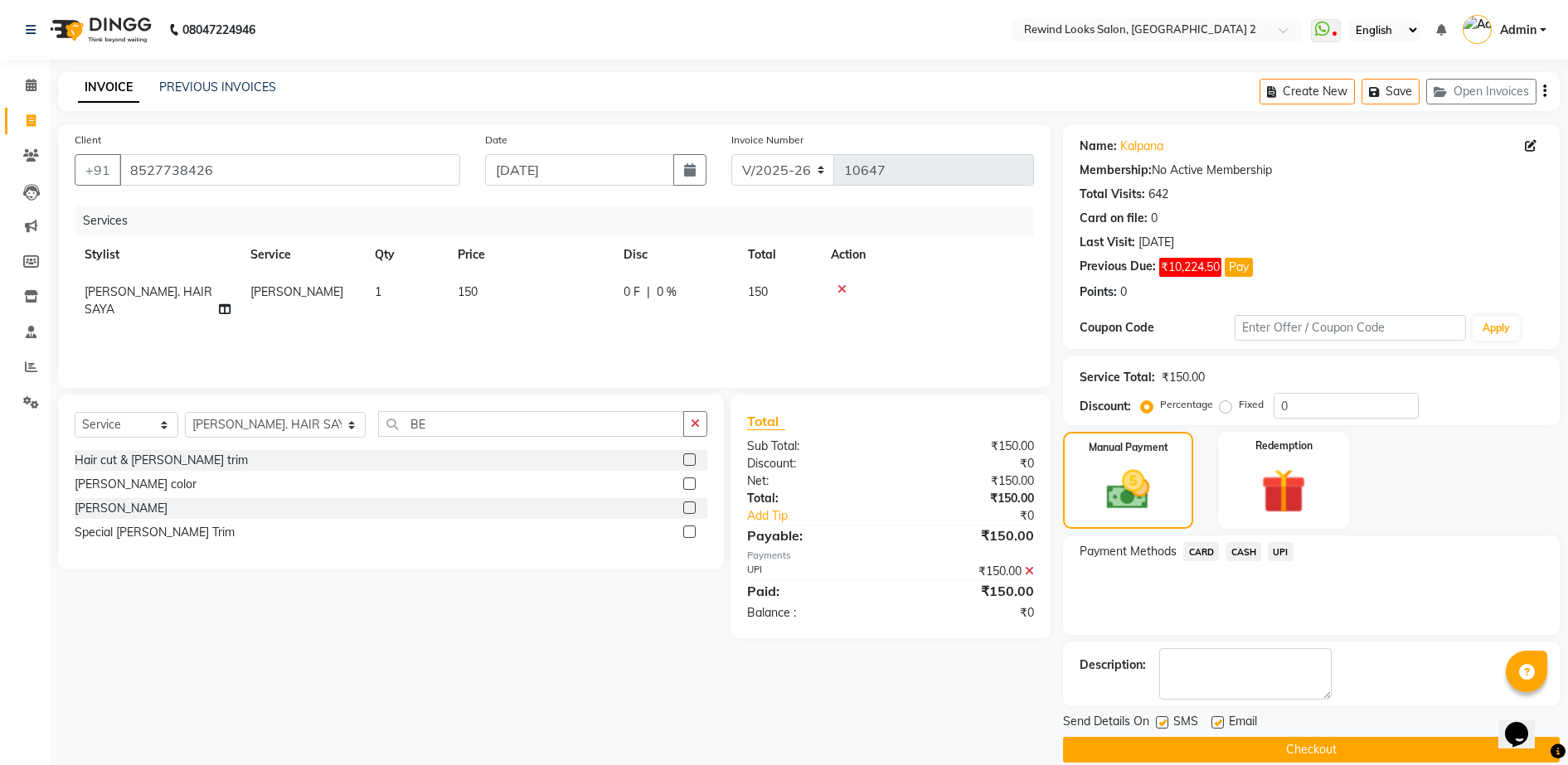
click at [1288, 749] on button "Checkout" at bounding box center [1311, 750] width 496 height 26
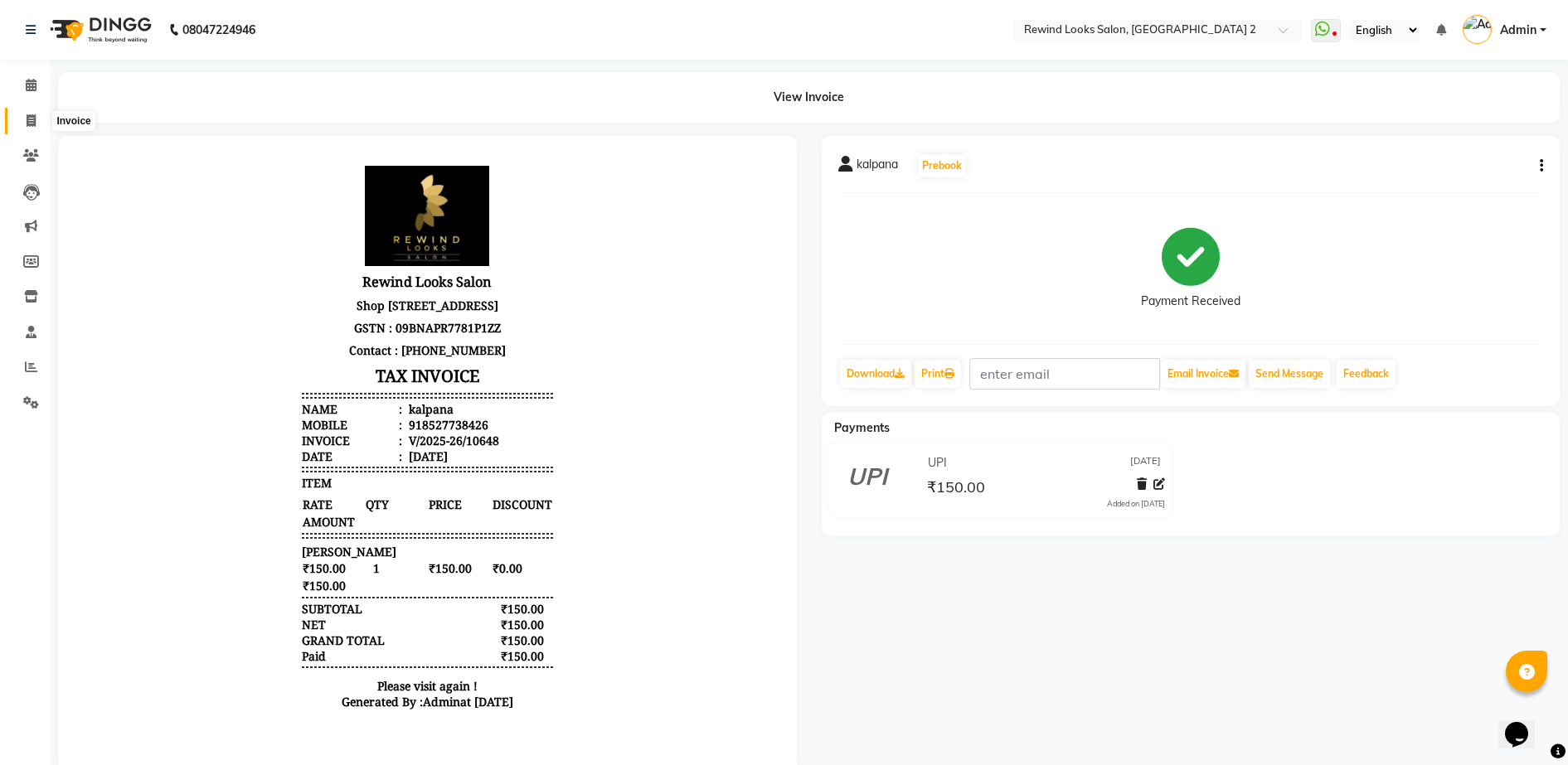
click at [30, 117] on icon at bounding box center [31, 121] width 9 height 12
select select "service"
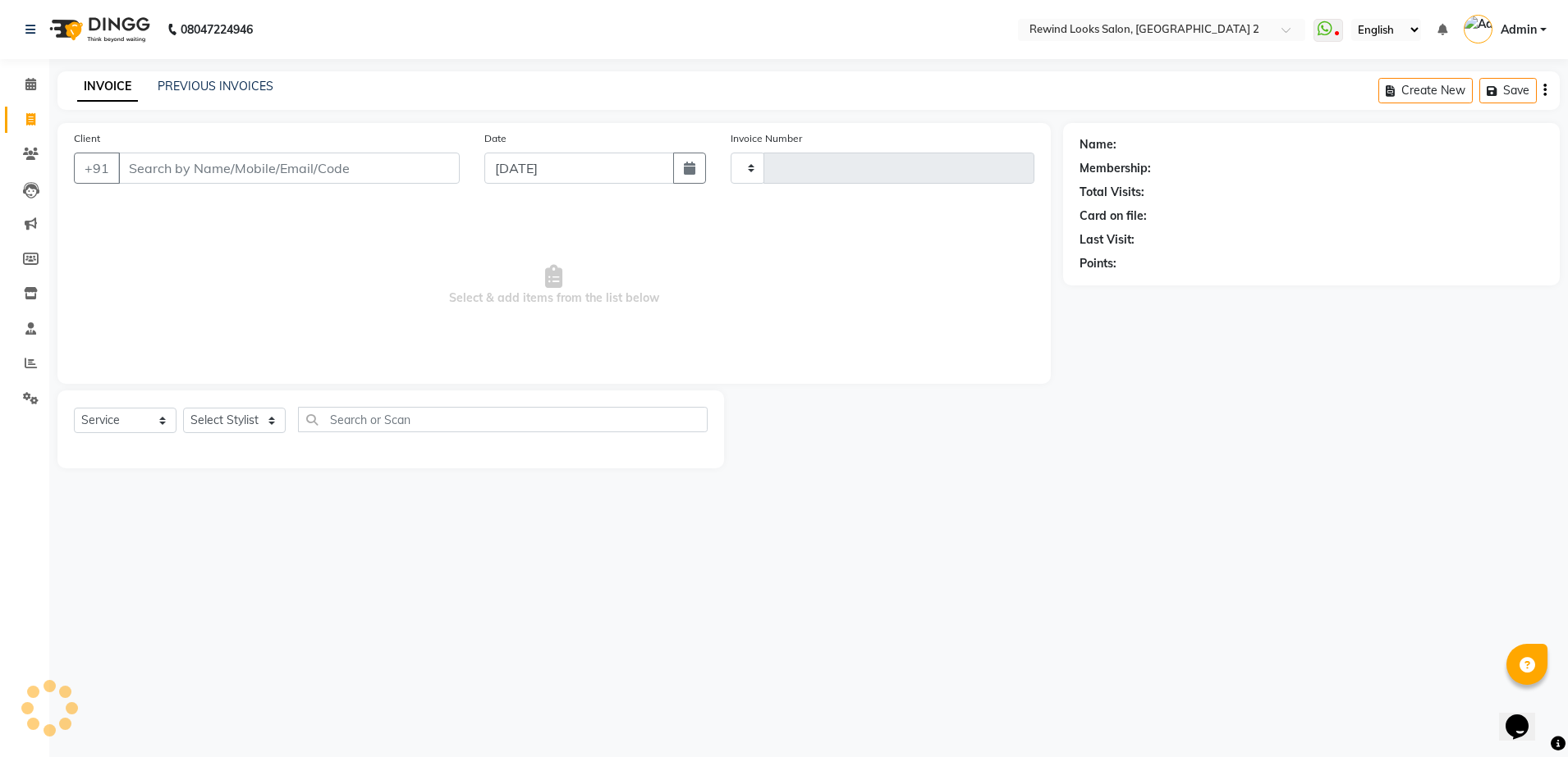
type input "10649"
select select "4640"
select select "27076"
